Goal: Browse casually

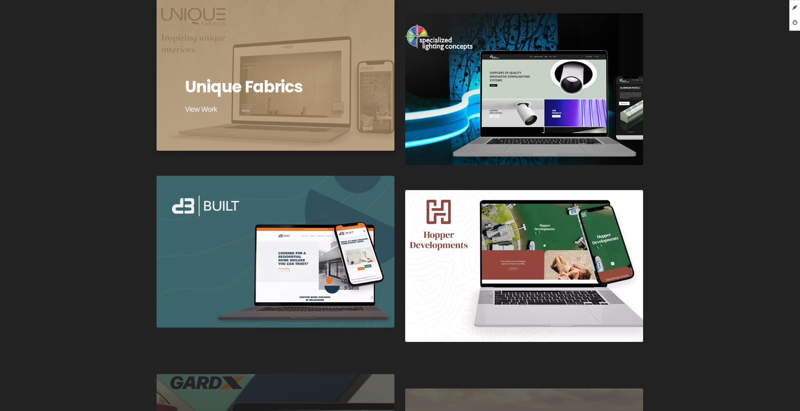
scroll to position [1464, 0]
